Goal: Task Accomplishment & Management: Complete application form

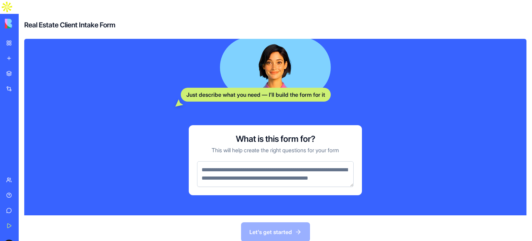
scroll to position [115, 0]
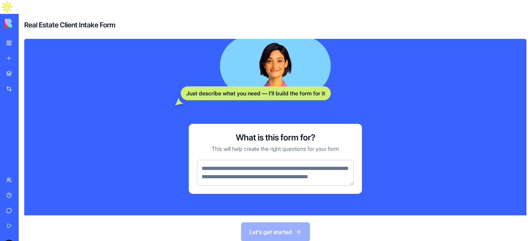
click at [25, 85] on div "Integrations" at bounding box center [21, 88] width 9 height 7
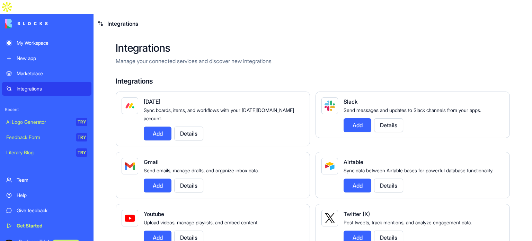
click at [26, 70] on div "Marketplace" at bounding box center [52, 73] width 71 height 7
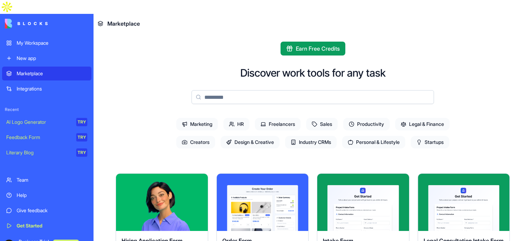
click at [36, 39] on div "My Workspace" at bounding box center [52, 42] width 71 height 7
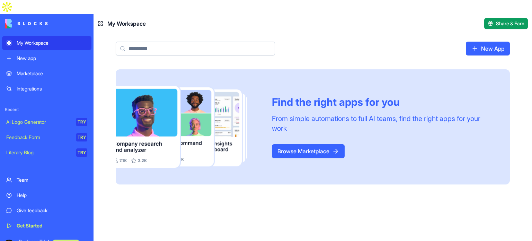
click at [312, 144] on link "Browse Marketplace" at bounding box center [308, 151] width 73 height 14
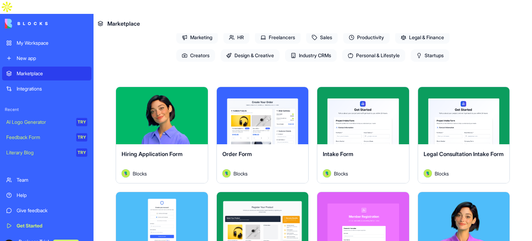
scroll to position [91, 0]
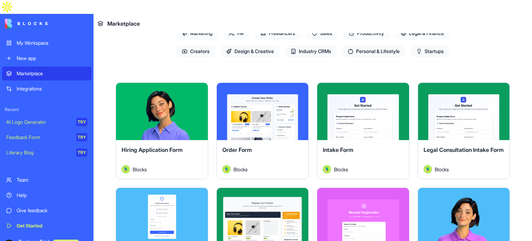
click at [260, 105] on button "Explore" at bounding box center [262, 112] width 52 height 14
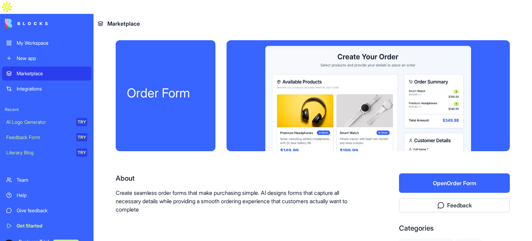
scroll to position [65, 0]
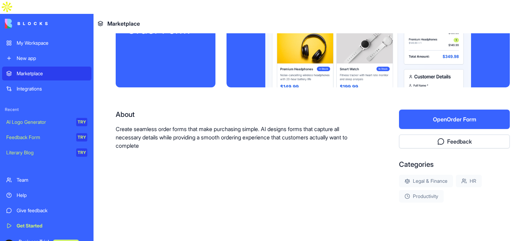
click at [448, 109] on button "Open Order Form" at bounding box center [454, 118] width 111 height 19
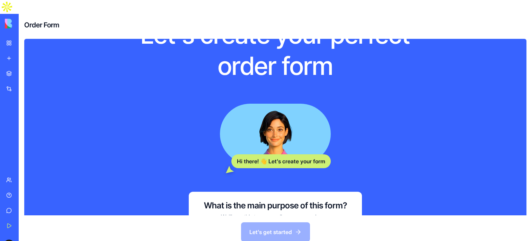
scroll to position [107, 0]
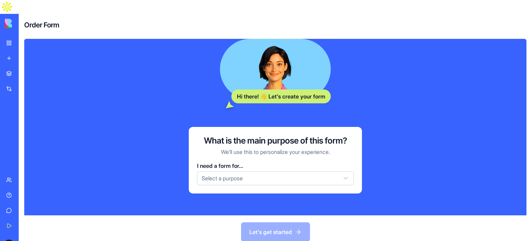
click at [277, 165] on html "My Workspace New app Marketplace Integrations Recent AI Logo Generator TRY Feed…" at bounding box center [266, 120] width 532 height 241
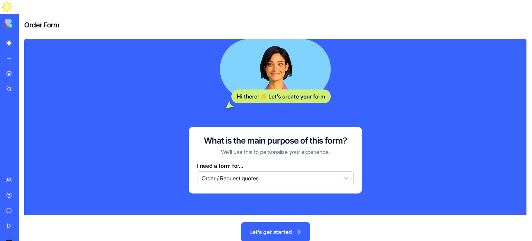
click at [278, 222] on button "Let's get started" at bounding box center [275, 231] width 69 height 19
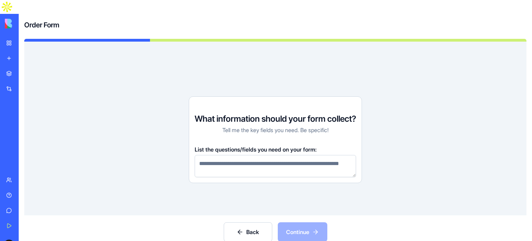
click at [272, 158] on textarea at bounding box center [274, 166] width 161 height 22
click at [251, 222] on button "Back" at bounding box center [248, 231] width 48 height 19
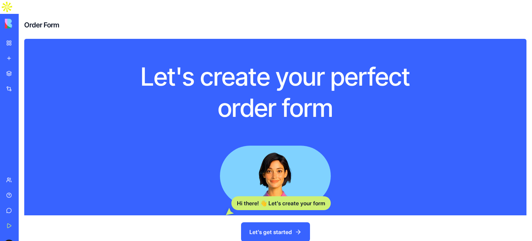
click at [280, 222] on button "Let's get started" at bounding box center [275, 231] width 69 height 19
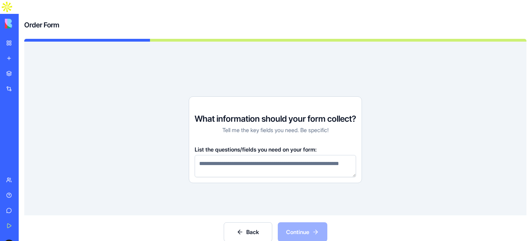
click at [267, 155] on textarea at bounding box center [274, 166] width 161 height 22
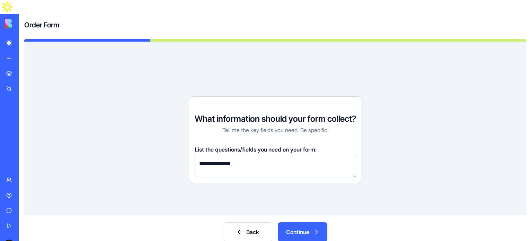
type textarea "**********"
click at [297, 222] on button "Continue" at bounding box center [302, 231] width 49 height 19
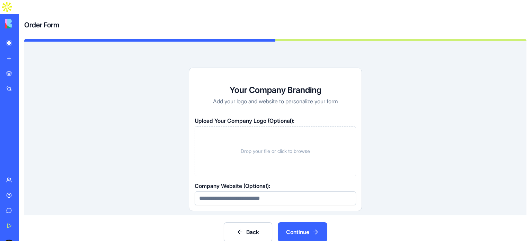
click at [299, 222] on button "Continue" at bounding box center [302, 231] width 49 height 19
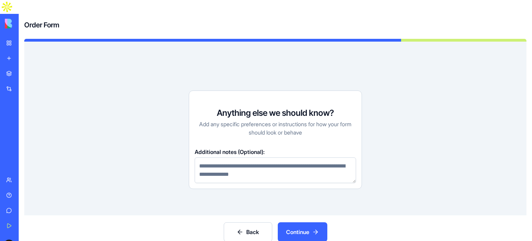
click at [298, 222] on button "Continue" at bounding box center [302, 231] width 49 height 19
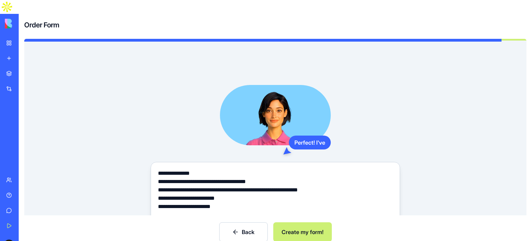
click at [298, 222] on button "Create my form!" at bounding box center [302, 231] width 58 height 19
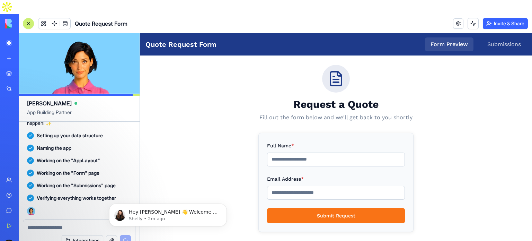
scroll to position [2, 0]
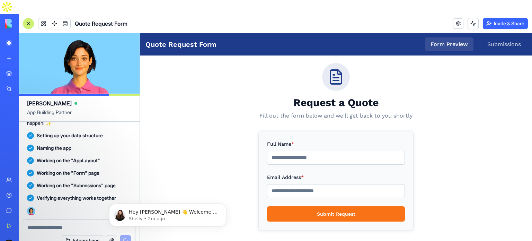
click at [307, 156] on input "Full Name *" at bounding box center [336, 158] width 138 height 14
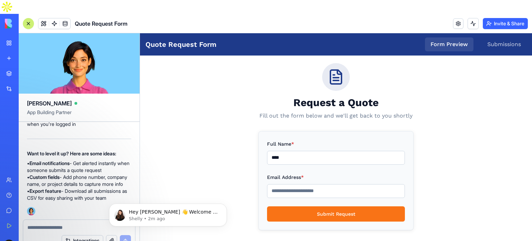
type input "****"
type input "**********"
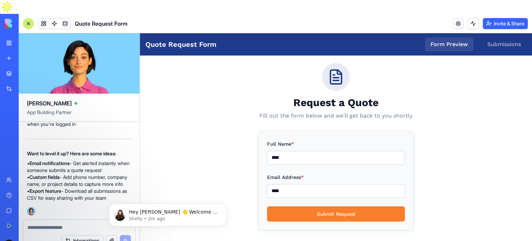
click at [313, 211] on button "Submit Request" at bounding box center [336, 213] width 138 height 15
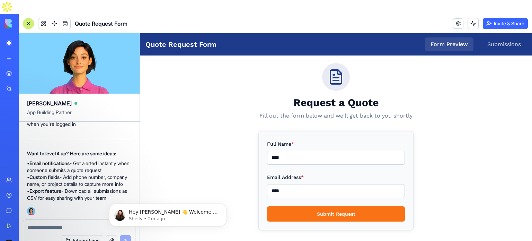
click at [302, 190] on input "****" at bounding box center [336, 191] width 138 height 14
click at [329, 196] on input "**********" at bounding box center [336, 191] width 138 height 14
click at [294, 190] on input "*****" at bounding box center [336, 191] width 138 height 14
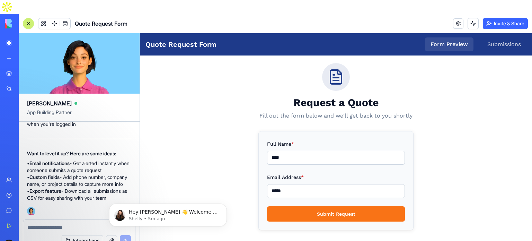
click at [294, 190] on input "*****" at bounding box center [336, 191] width 138 height 14
paste input "**********"
click at [294, 190] on input "**********" at bounding box center [336, 191] width 138 height 14
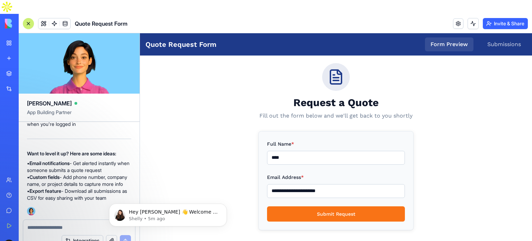
paste input "email"
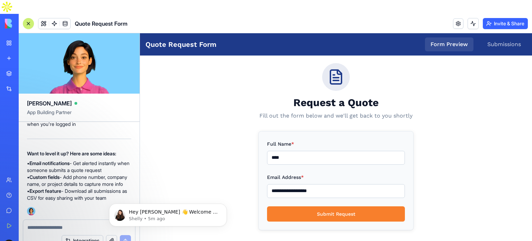
type input "**********"
click at [333, 212] on button "Submit Request" at bounding box center [336, 213] width 138 height 15
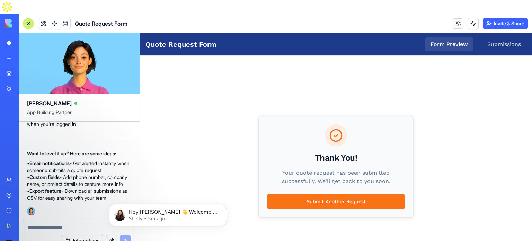
scroll to position [22, 0]
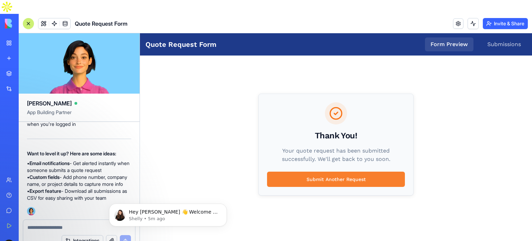
click at [329, 177] on button "Submit Another Request" at bounding box center [336, 178] width 138 height 15
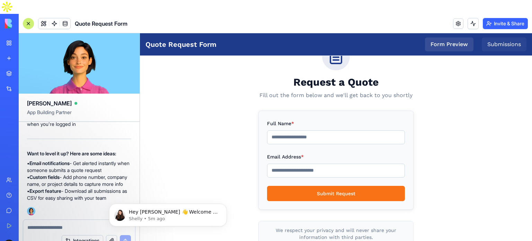
click at [498, 46] on link "Submissions" at bounding box center [503, 44] width 45 height 14
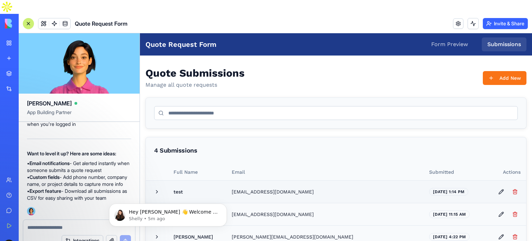
scroll to position [26, 0]
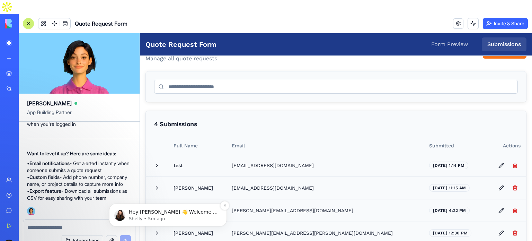
click at [188, 216] on p "Shelly • 5m ago" at bounding box center [173, 218] width 89 height 6
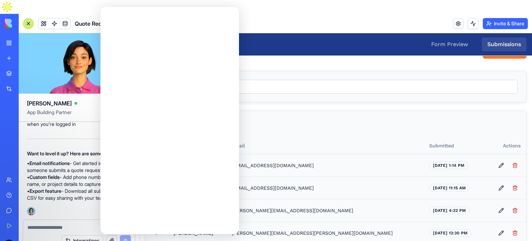
scroll to position [0, 0]
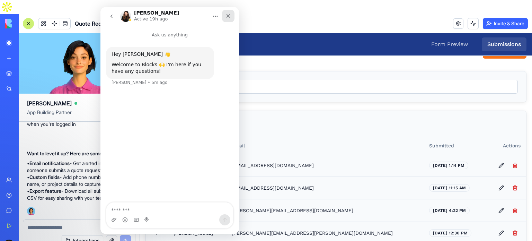
click at [226, 18] on icon "Close" at bounding box center [228, 16] width 6 height 6
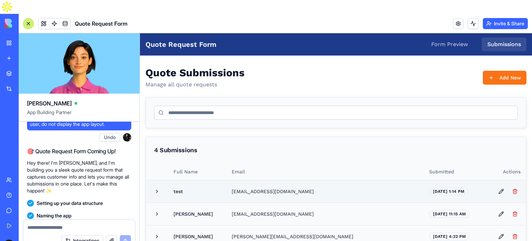
scroll to position [26, 0]
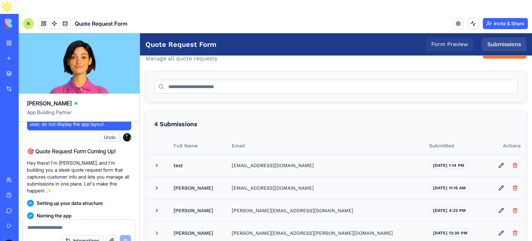
click at [437, 45] on link "Form Preview" at bounding box center [449, 44] width 48 height 14
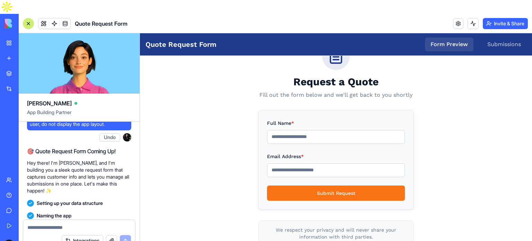
scroll to position [22, 0]
click at [500, 43] on link "Submissions" at bounding box center [503, 44] width 45 height 14
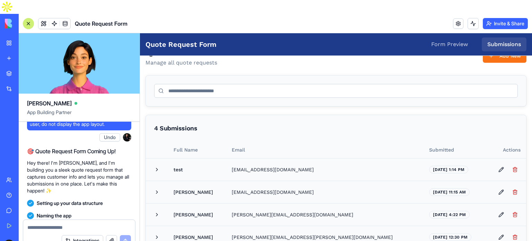
click at [24, 70] on div "Marketplace" at bounding box center [21, 73] width 9 height 7
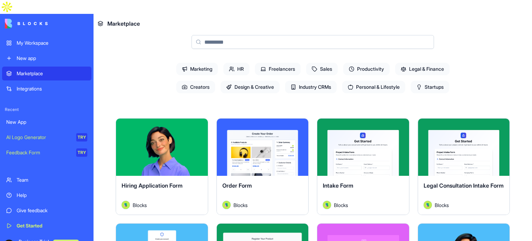
scroll to position [55, 0]
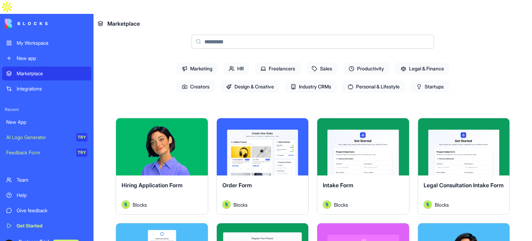
click at [238, 80] on span "Design & Creative" at bounding box center [249, 86] width 59 height 12
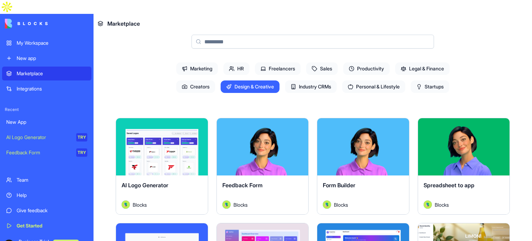
click at [326, 62] on span "Sales" at bounding box center [321, 68] width 31 height 12
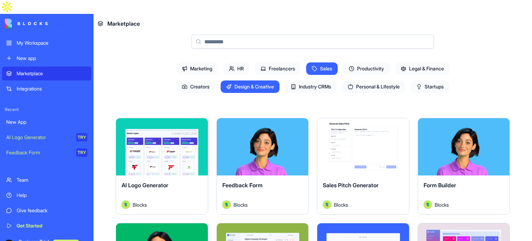
click at [371, 62] on span "Productivity" at bounding box center [366, 68] width 46 height 12
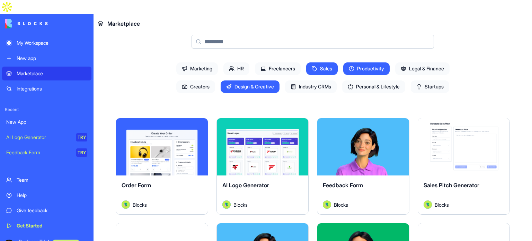
click at [374, 80] on span "Personal & Lifestyle" at bounding box center [373, 86] width 63 height 12
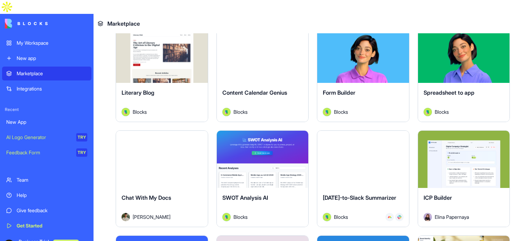
scroll to position [256, 0]
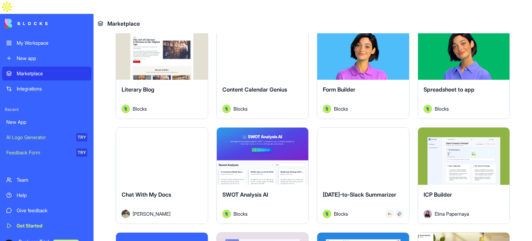
click at [159, 44] on button "Explore" at bounding box center [162, 51] width 52 height 14
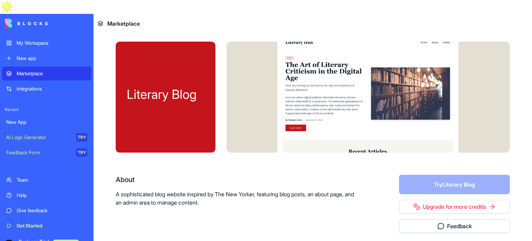
click at [42, 82] on link "Integrations" at bounding box center [46, 89] width 89 height 14
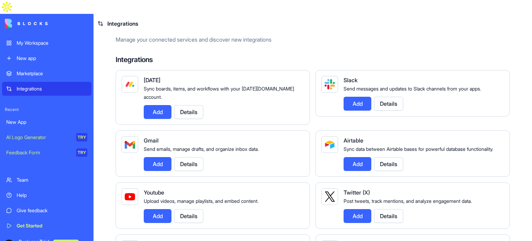
scroll to position [25, 0]
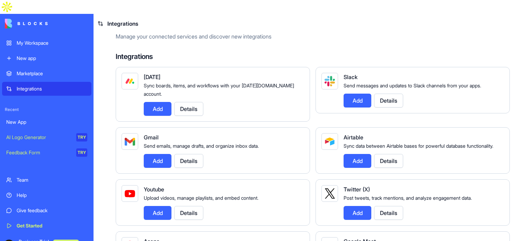
click at [198, 102] on button "Details" at bounding box center [188, 109] width 29 height 14
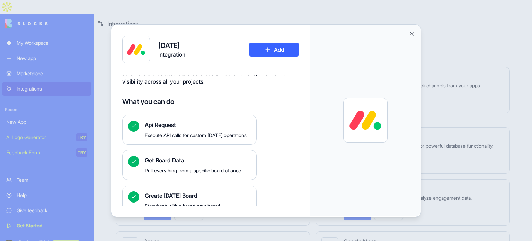
scroll to position [31, 0]
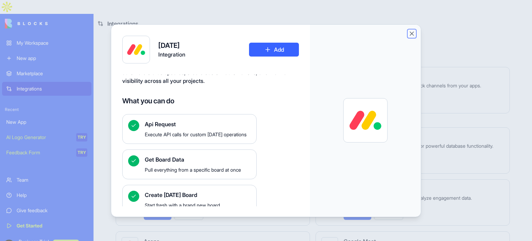
click at [410, 34] on button "Close" at bounding box center [411, 33] width 7 height 7
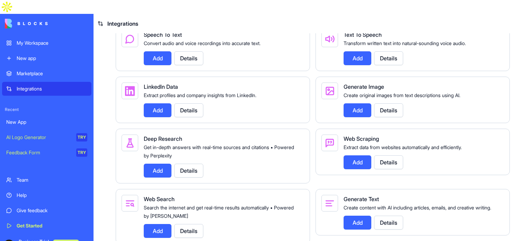
scroll to position [0, 0]
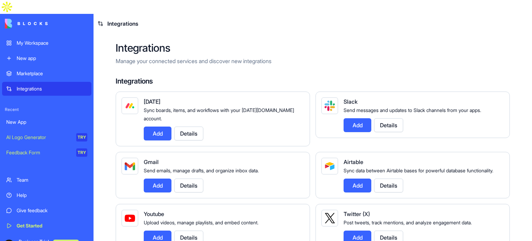
click at [31, 134] on div "AI Logo Generator" at bounding box center [38, 137] width 65 height 7
